Goal: Obtain resource: Obtain resource

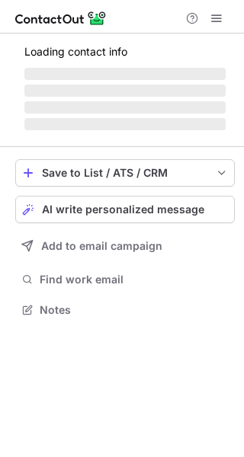
scroll to position [295, 244]
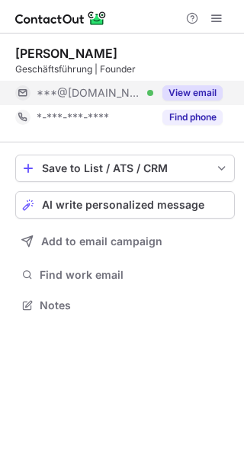
click at [202, 94] on button "View email" at bounding box center [192, 92] width 60 height 15
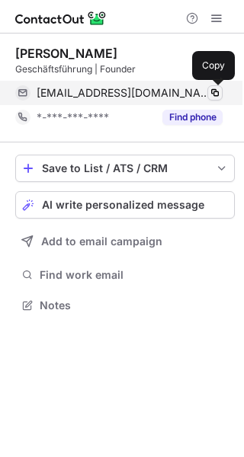
click at [212, 89] on span at bounding box center [215, 93] width 12 height 12
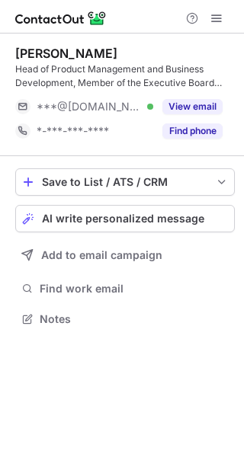
scroll to position [308, 244]
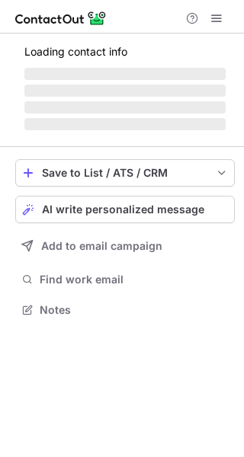
scroll to position [333, 244]
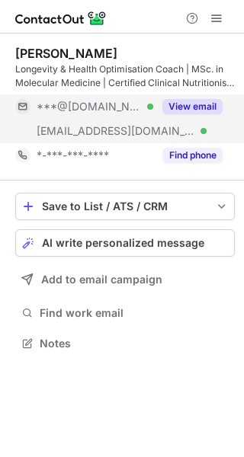
click at [193, 104] on button "View email" at bounding box center [192, 106] width 60 height 15
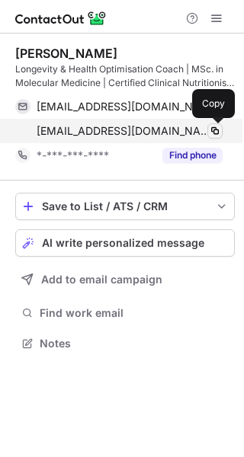
click at [216, 129] on span at bounding box center [215, 131] width 12 height 12
